Goal: Task Accomplishment & Management: Complete application form

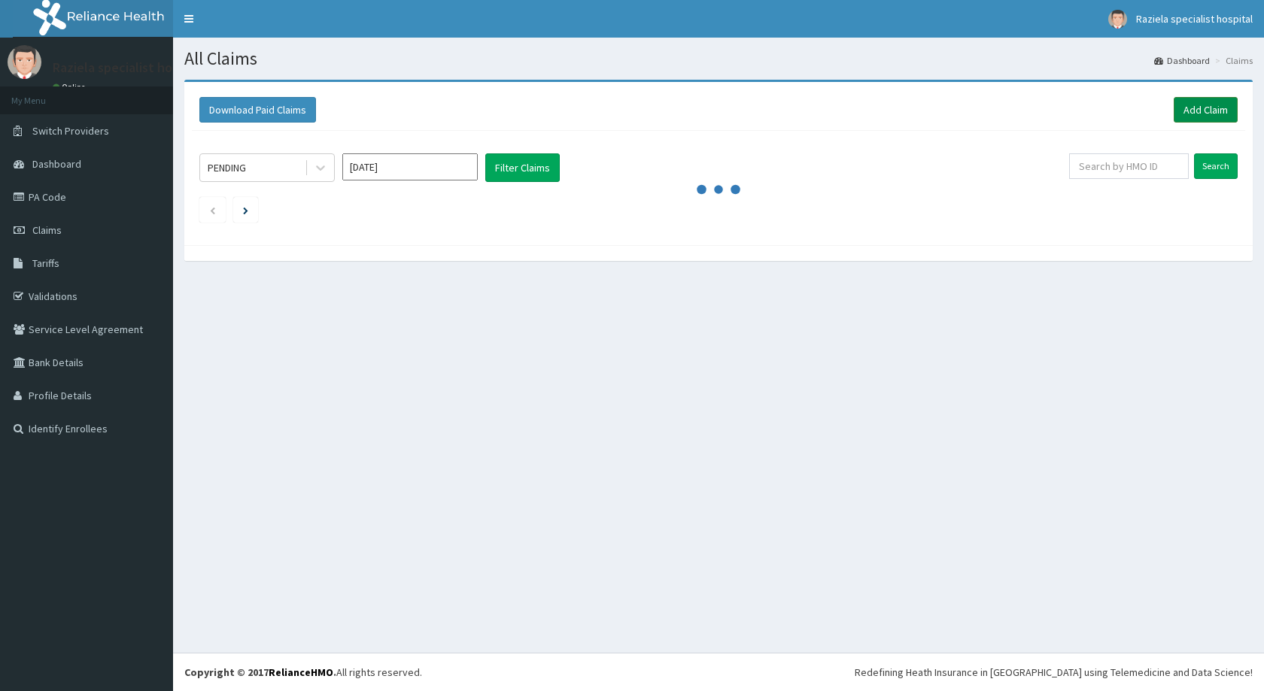
click at [1212, 106] on link "Add Claim" at bounding box center [1205, 110] width 64 height 26
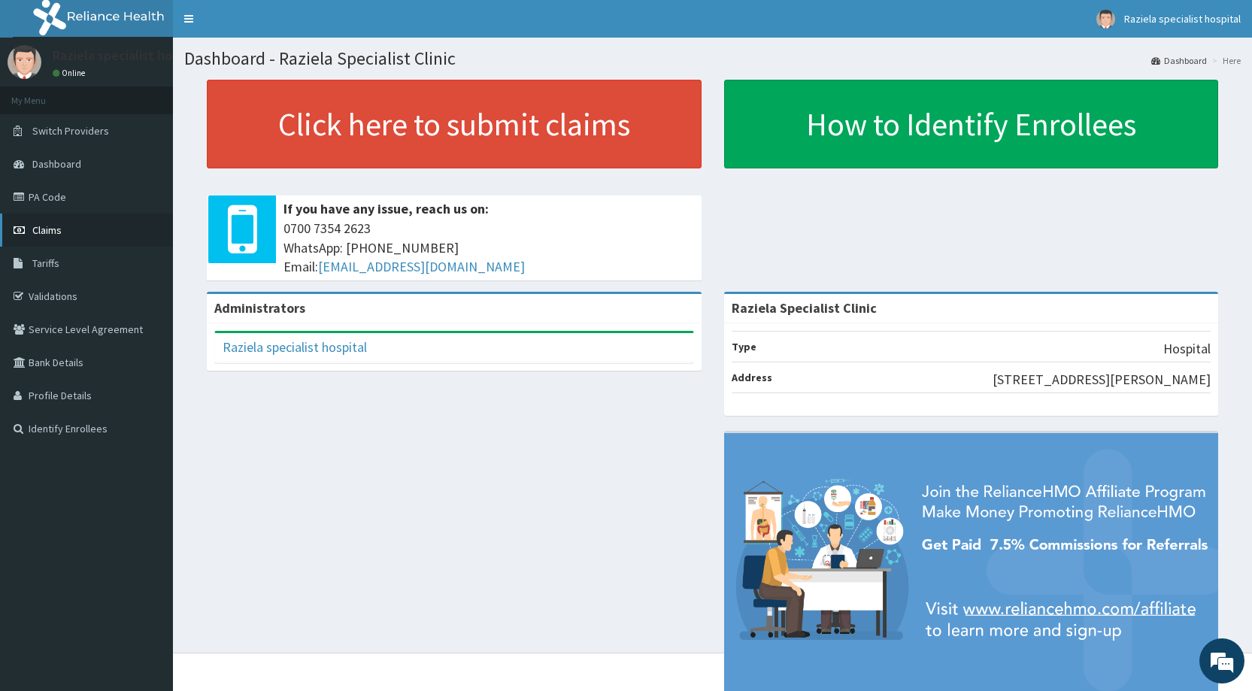
click at [85, 227] on link "Claims" at bounding box center [86, 230] width 173 height 33
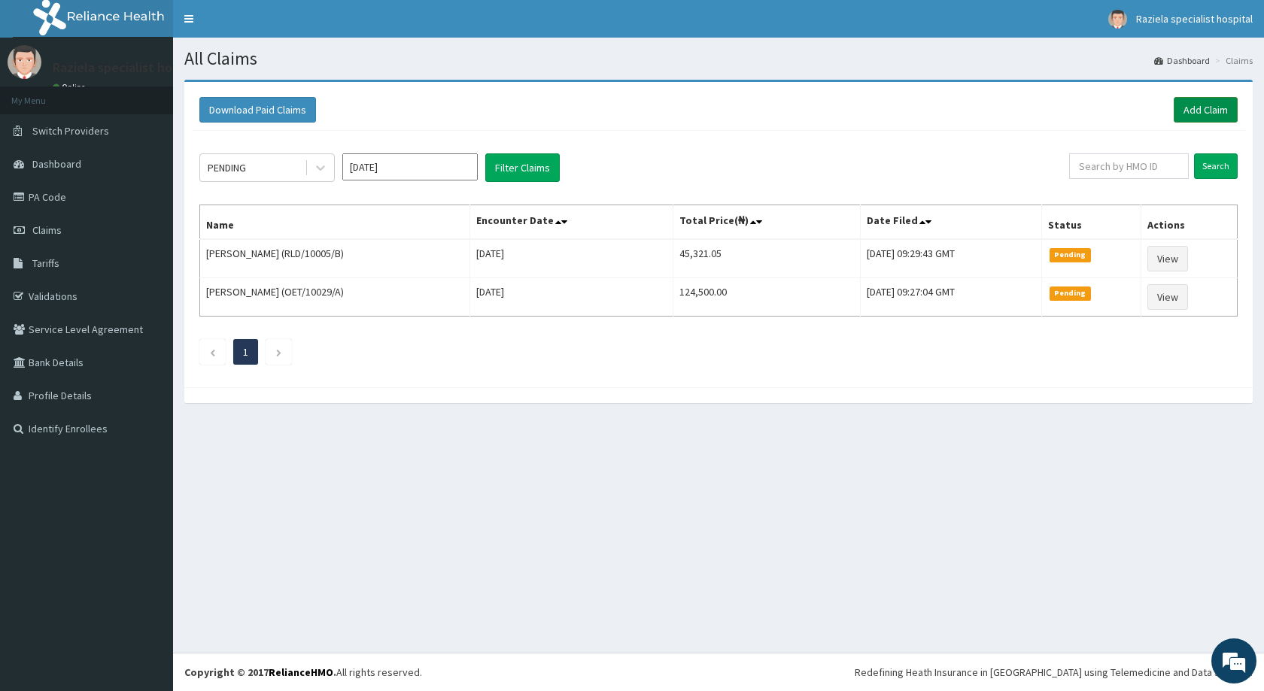
click at [1181, 110] on link "Add Claim" at bounding box center [1205, 110] width 64 height 26
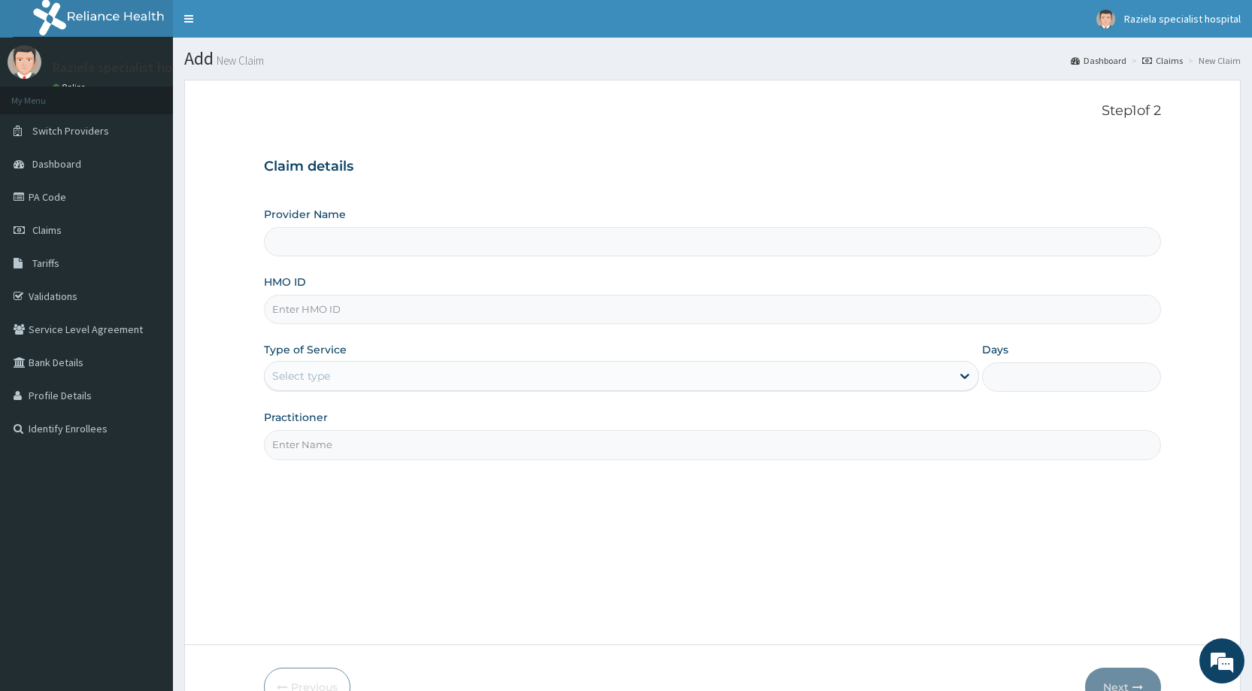
type input "Raziela Specialist Clinic"
click at [386, 307] on input "HMO ID" at bounding box center [712, 309] width 897 height 29
click at [311, 339] on div "Provider Name Raziela Specialist Clinic HMO ID Type of Service Select type Days…" at bounding box center [712, 333] width 897 height 253
click at [323, 318] on input "HMO ID" at bounding box center [712, 309] width 897 height 29
type input "XPO/10013/A"
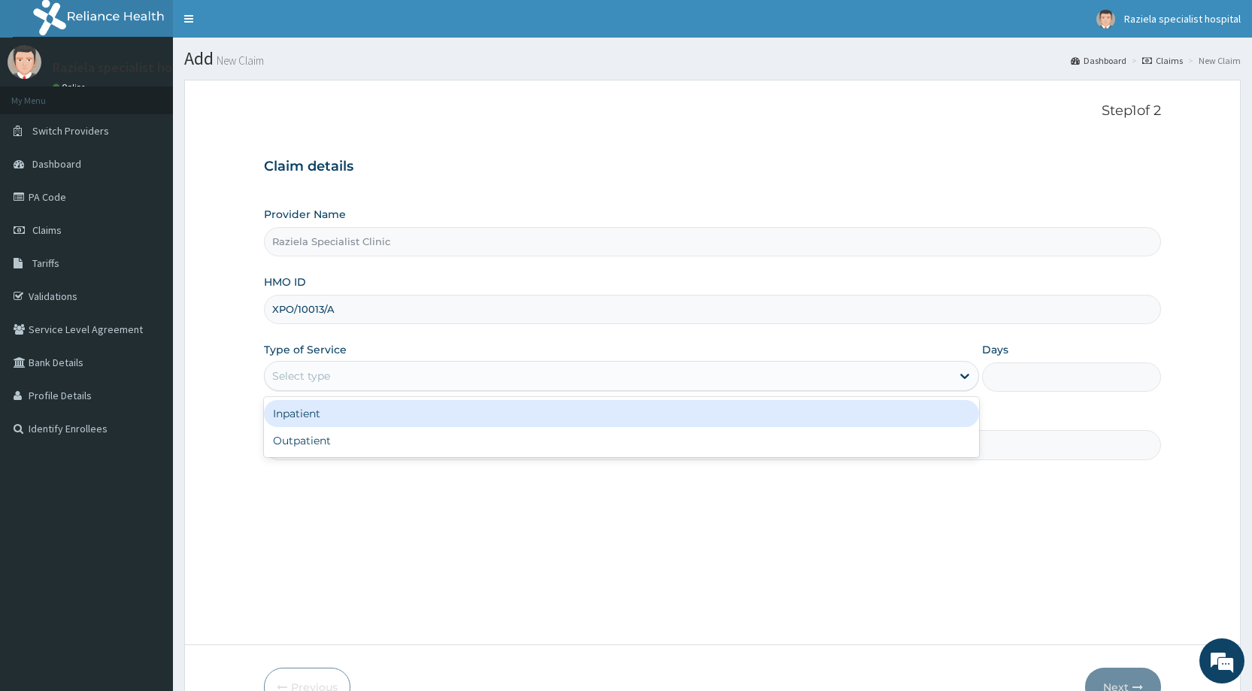
click at [343, 370] on div "Select type" at bounding box center [608, 376] width 687 height 24
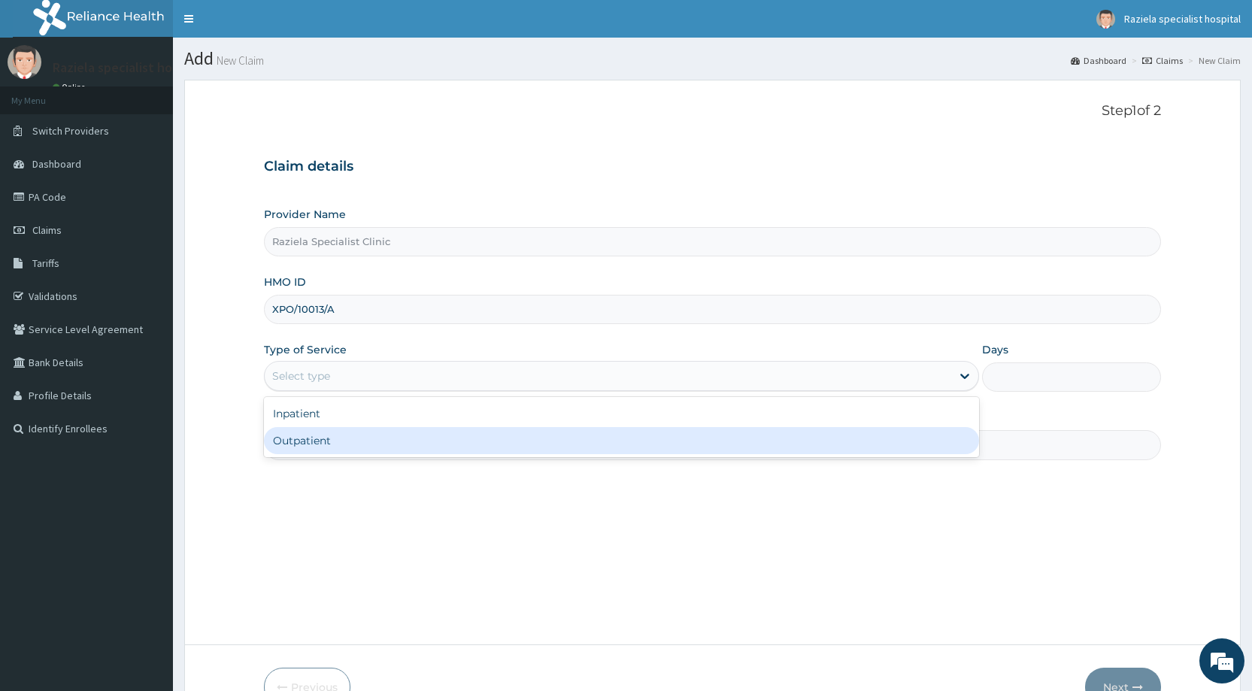
click at [337, 438] on div "Outpatient" at bounding box center [621, 440] width 715 height 27
type input "1"
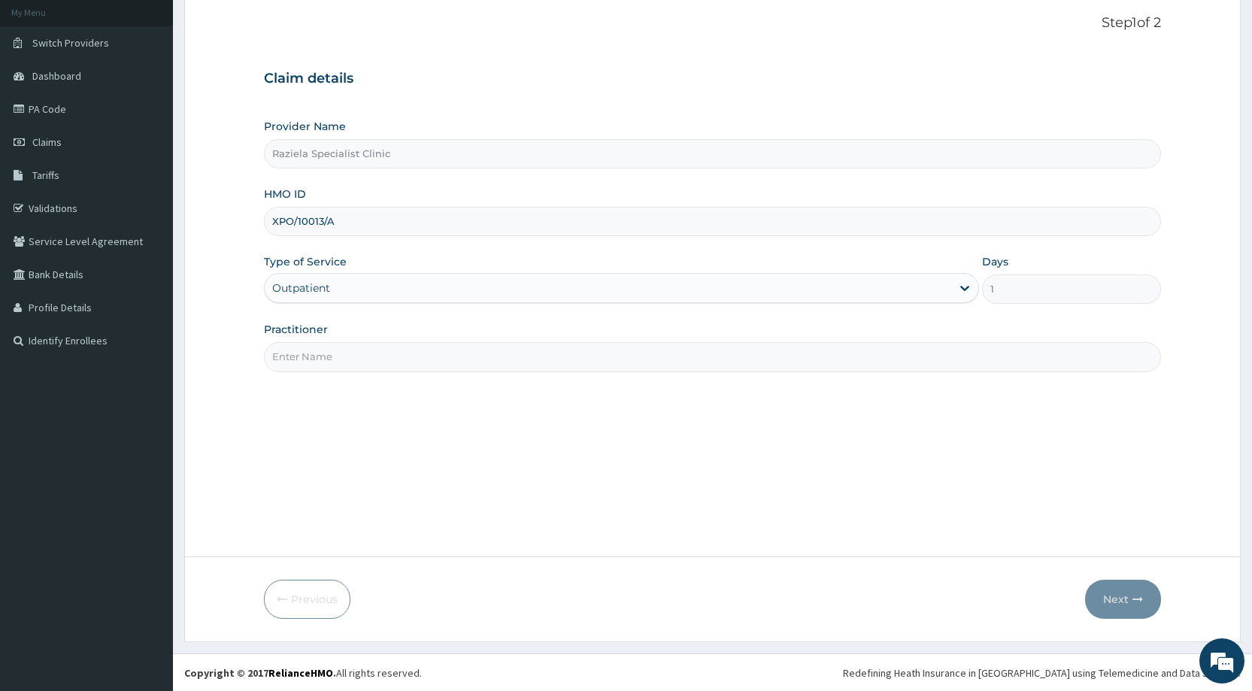
scroll to position [89, 0]
click at [347, 349] on input "Practitioner" at bounding box center [712, 355] width 897 height 29
type input "DR KELLY"
click at [1109, 606] on button "Next" at bounding box center [1123, 598] width 76 height 39
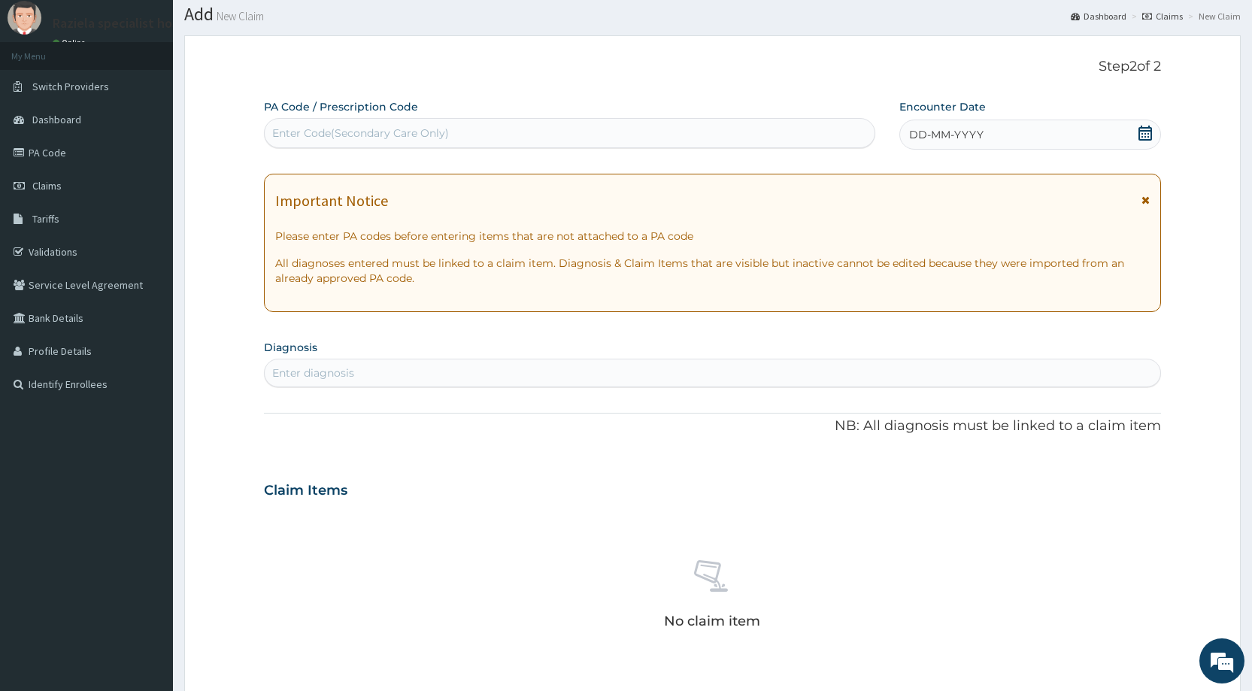
scroll to position [0, 0]
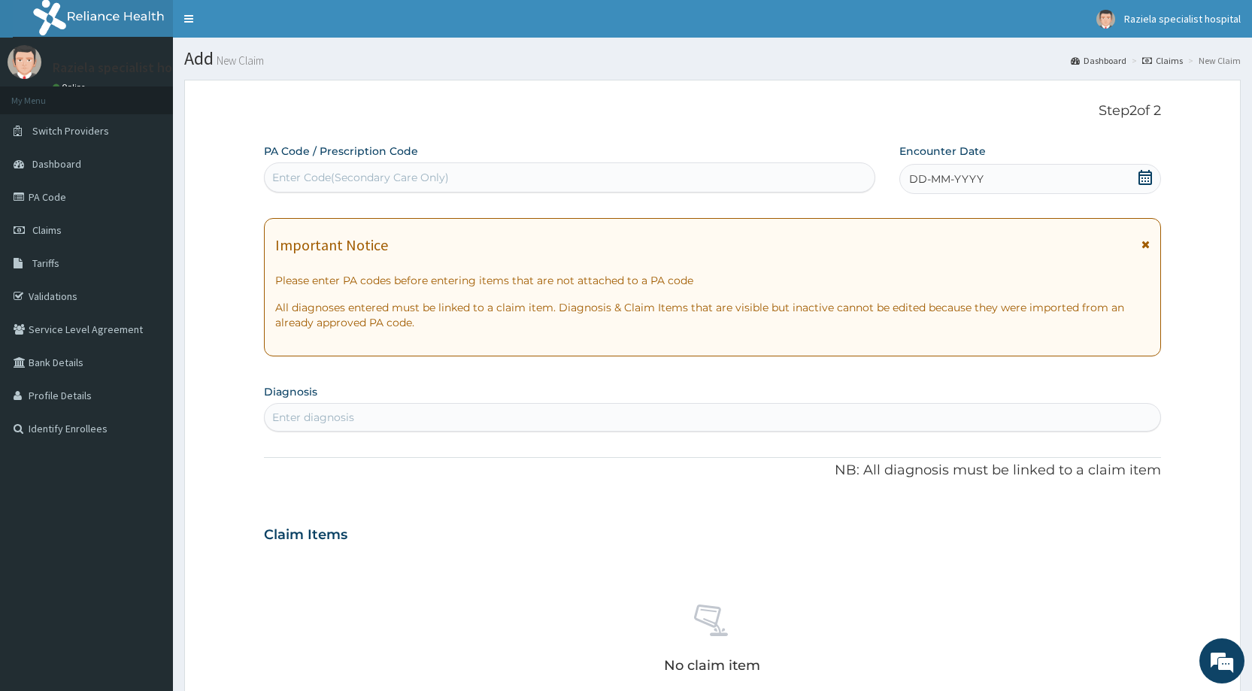
click at [317, 181] on div "Enter Code(Secondary Care Only)" at bounding box center [360, 177] width 177 height 15
paste input "PA/587105"
type input "PA/587105"
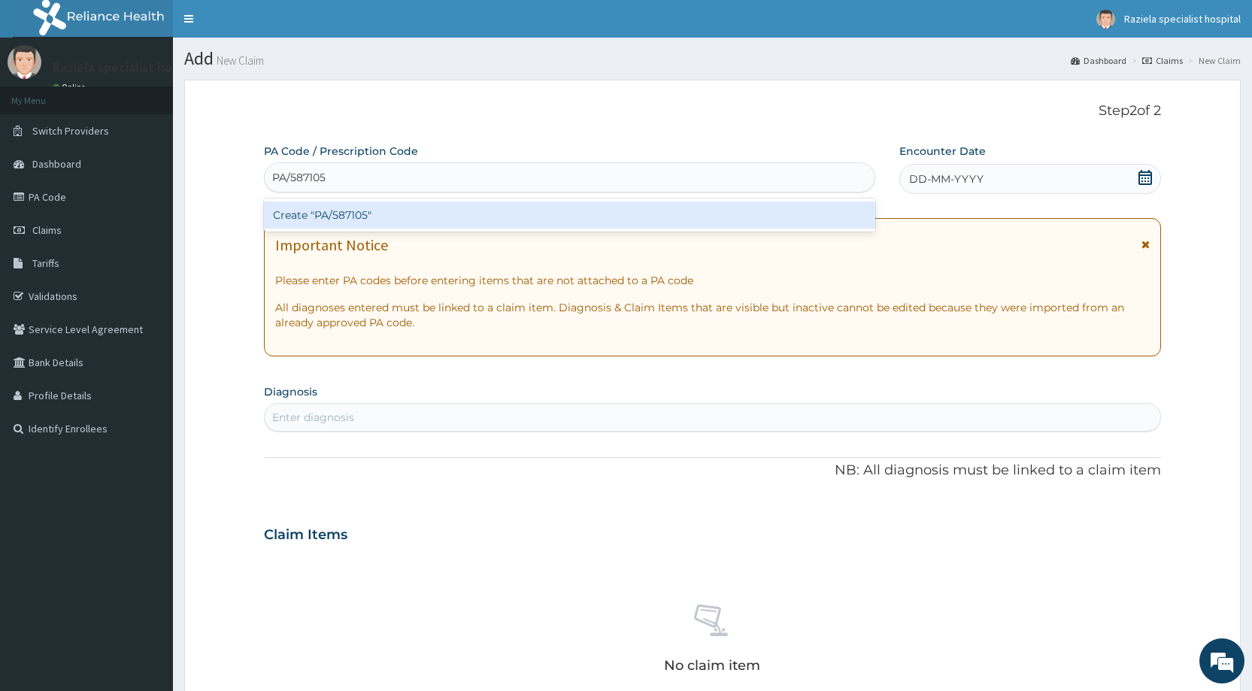
click at [332, 205] on div "Create "PA/587105"" at bounding box center [569, 215] width 611 height 27
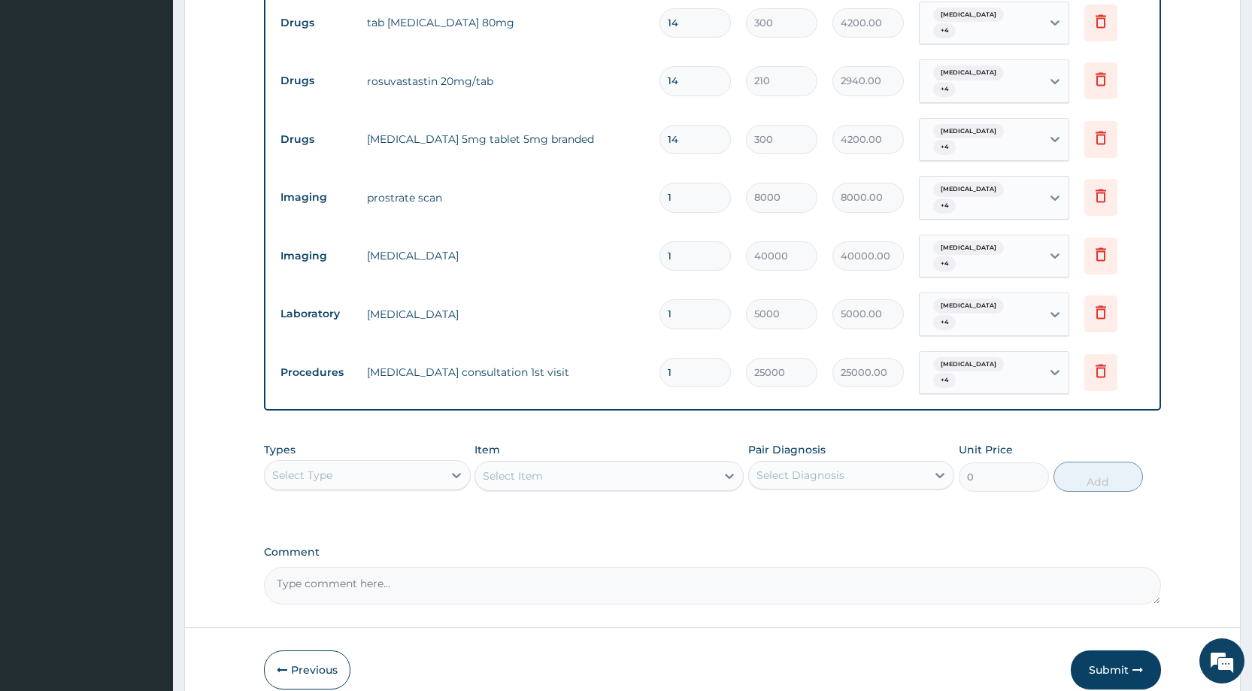
scroll to position [672, 0]
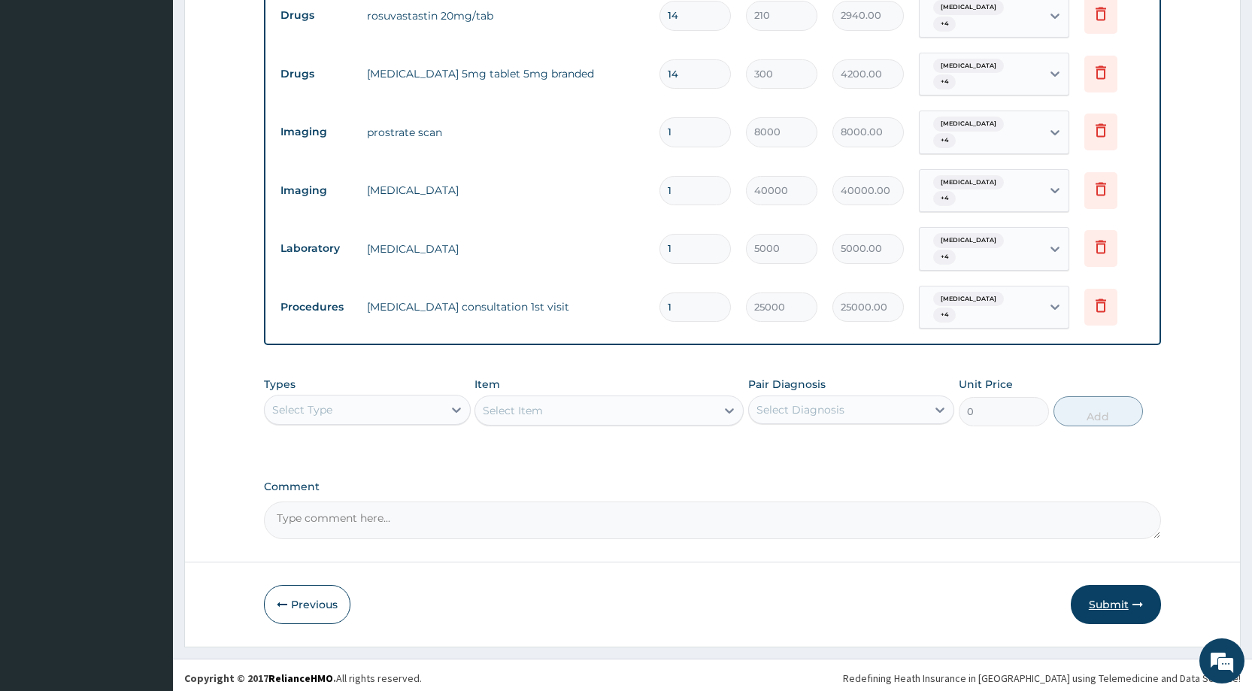
click at [1100, 605] on button "Submit" at bounding box center [1116, 604] width 90 height 39
